Goal: Manage account settings

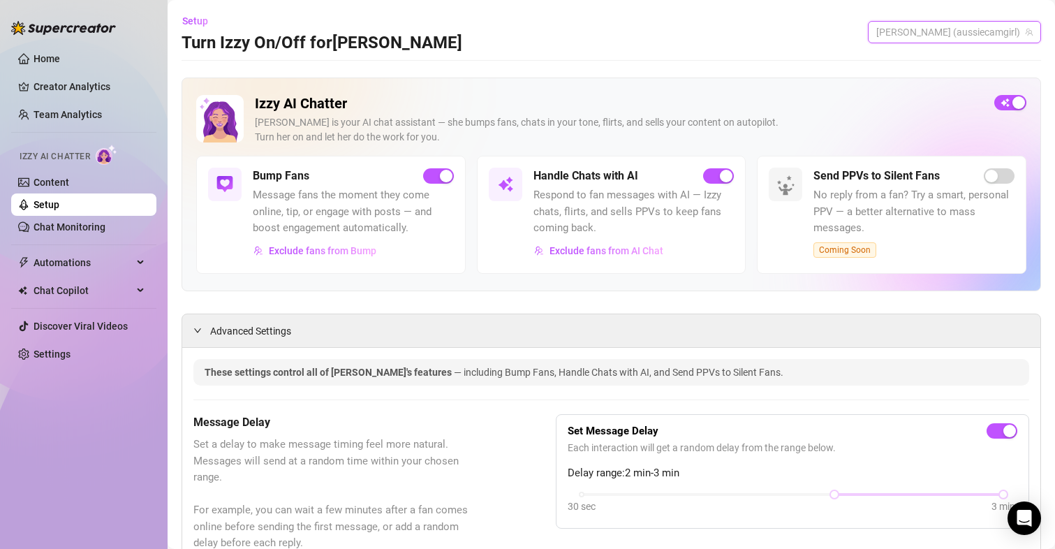
click at [958, 22] on div "[PERSON_NAME] (aussiecamgirl)" at bounding box center [954, 32] width 173 height 22
click at [960, 87] on span "[PERSON_NAME]" at bounding box center [979, 84] width 75 height 15
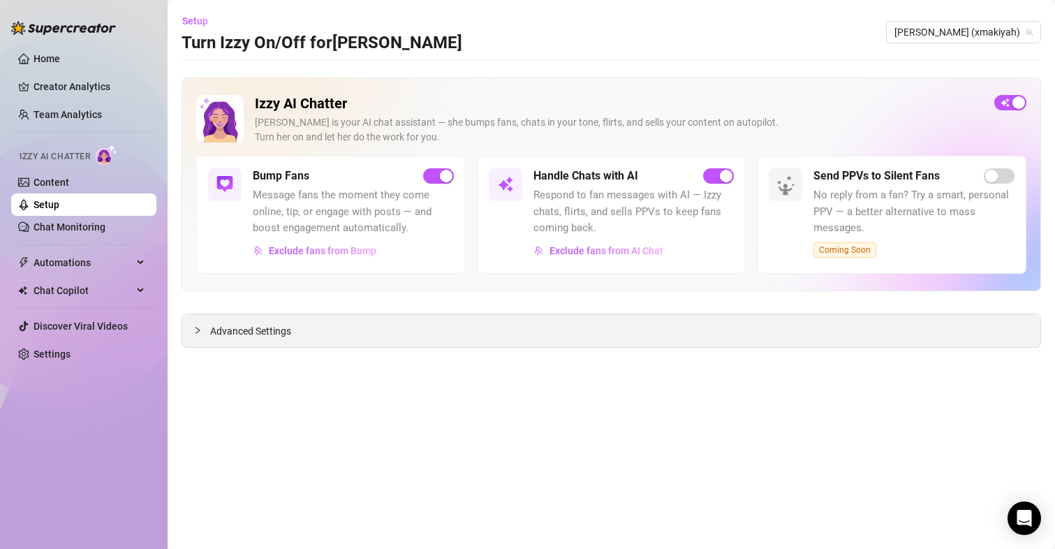
click at [259, 329] on span "Advanced Settings" at bounding box center [250, 330] width 81 height 15
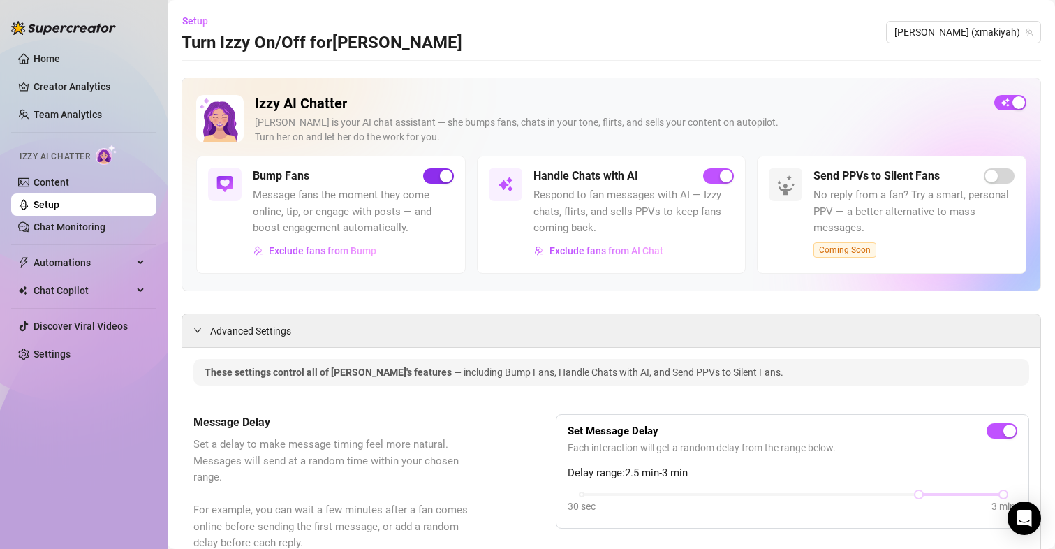
click at [440, 184] on span "button" at bounding box center [438, 175] width 31 height 15
click at [962, 38] on span "[PERSON_NAME] (xmakiyah)" at bounding box center [963, 32] width 138 height 21
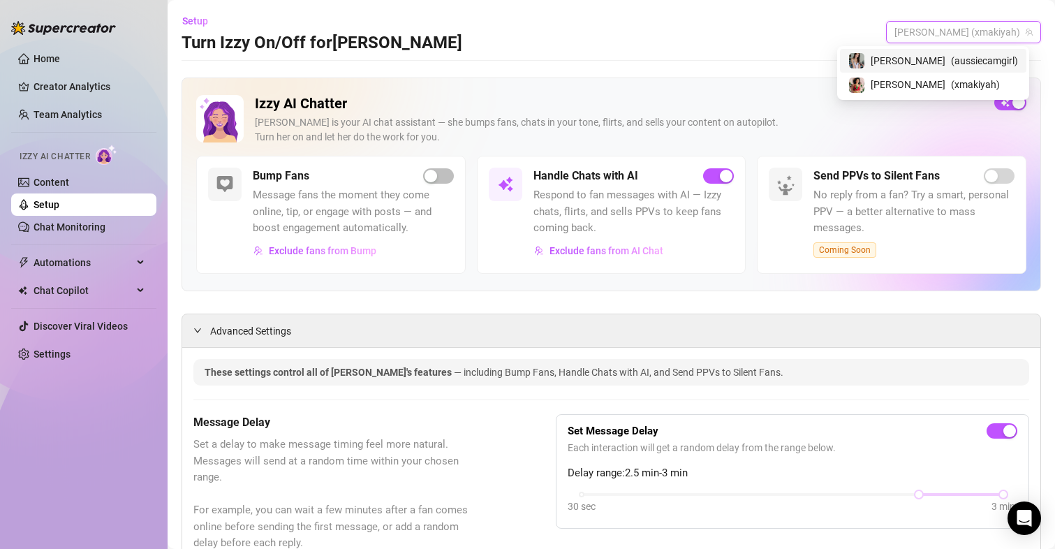
click at [938, 62] on span "[PERSON_NAME]" at bounding box center [907, 60] width 75 height 15
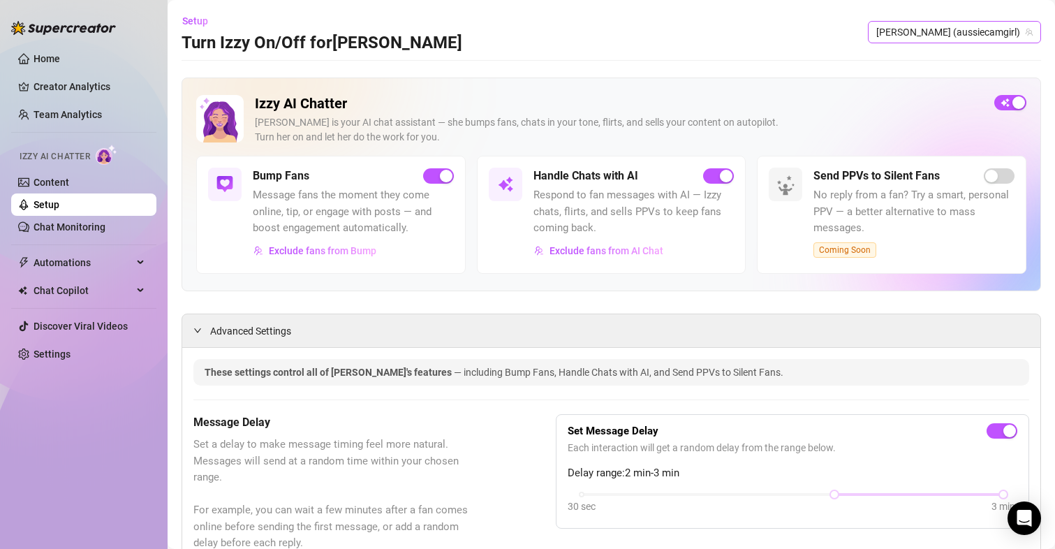
click at [944, 23] on span "[PERSON_NAME] (aussiecamgirl)" at bounding box center [954, 32] width 156 height 21
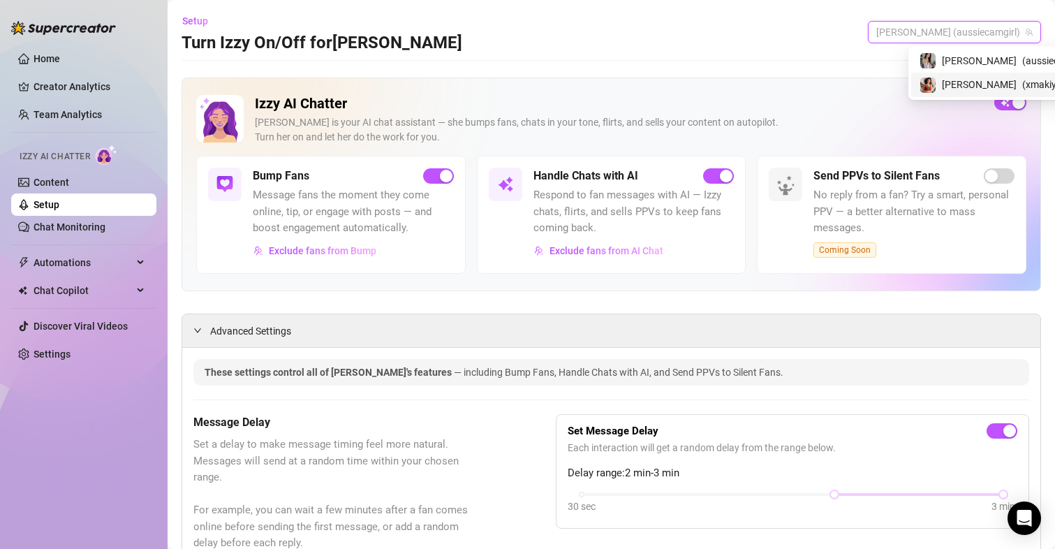
click at [949, 88] on span "[PERSON_NAME]" at bounding box center [979, 84] width 75 height 15
